Goal: Task Accomplishment & Management: Use online tool/utility

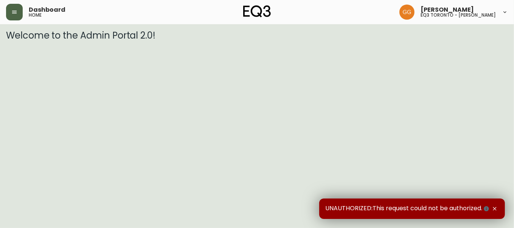
click at [16, 7] on button "button" at bounding box center [14, 12] width 17 height 17
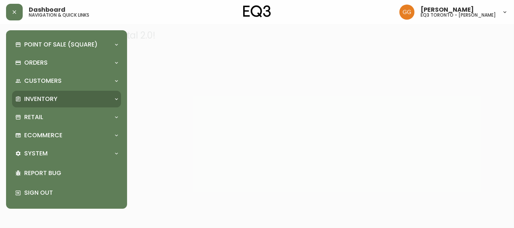
click at [51, 100] on p "Inventory" at bounding box center [40, 99] width 33 height 8
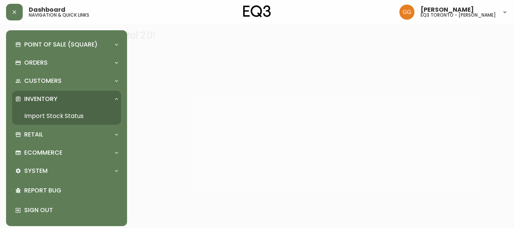
click at [42, 113] on link "Import Stock Status" at bounding box center [66, 115] width 109 height 17
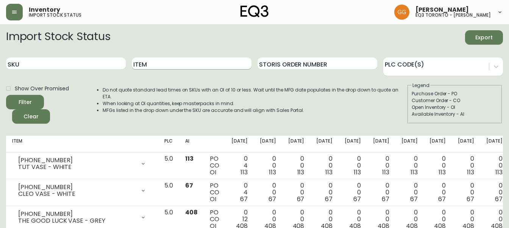
click at [169, 59] on input "Item" at bounding box center [192, 64] width 120 height 12
paste input "7020-502-13"
type input "7020-502-13"
click at [6, 95] on button "Filter" at bounding box center [25, 102] width 38 height 14
